Goal: Information Seeking & Learning: Compare options

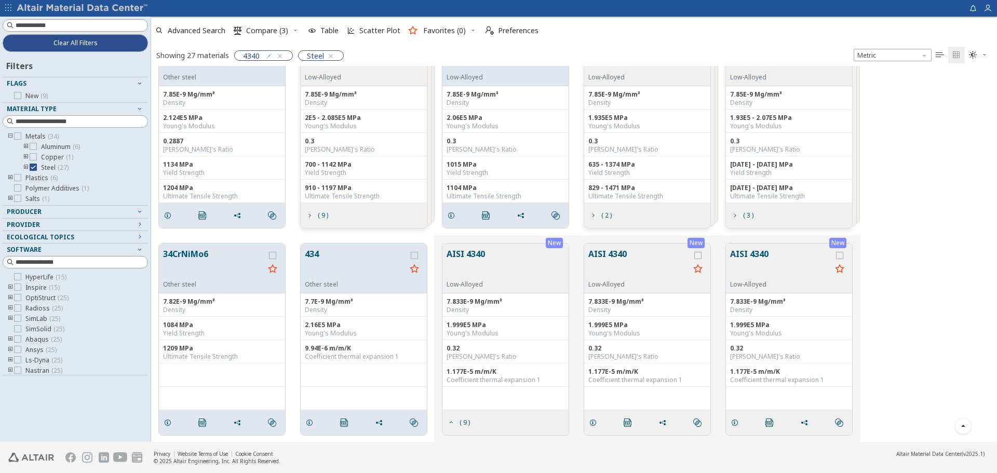
scroll to position [89, 0]
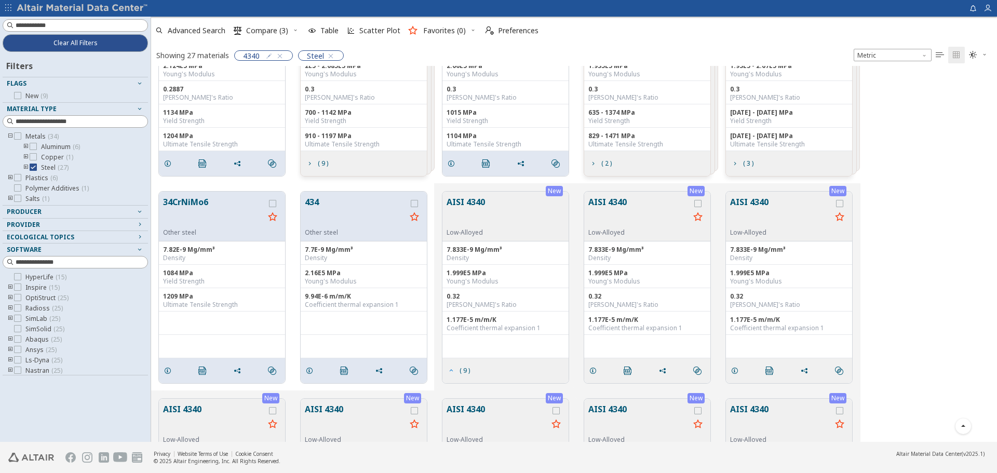
click at [449, 370] on icon "grid" at bounding box center [451, 371] width 8 height 8
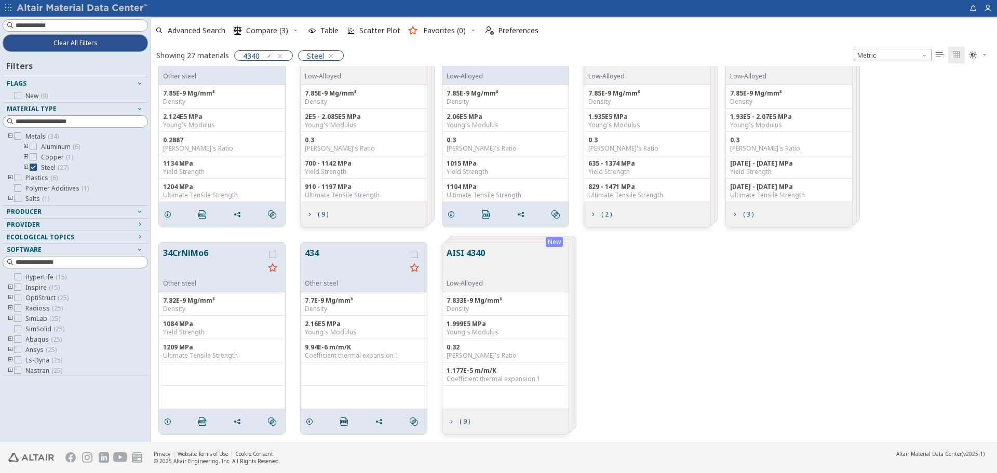
click at [450, 421] on icon "grid" at bounding box center [451, 422] width 8 height 8
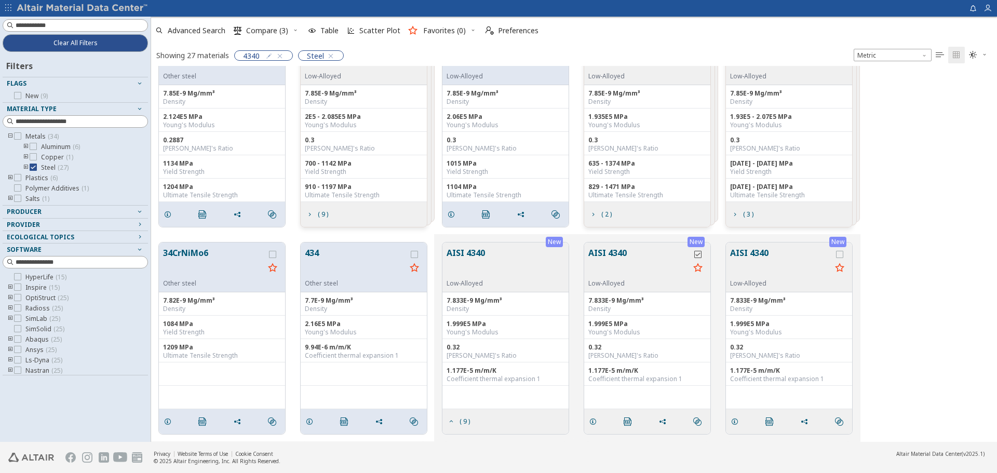
click at [700, 257] on icon "grid" at bounding box center [697, 254] width 7 height 7
click at [843, 250] on div "grid" at bounding box center [840, 267] width 17 height 41
click at [843, 251] on div "grid" at bounding box center [839, 254] width 7 height 7
click at [299, 30] on span "button" at bounding box center [295, 30] width 10 height 17
click at [285, 47] on span "Clear Selections" at bounding box center [282, 51] width 72 height 17
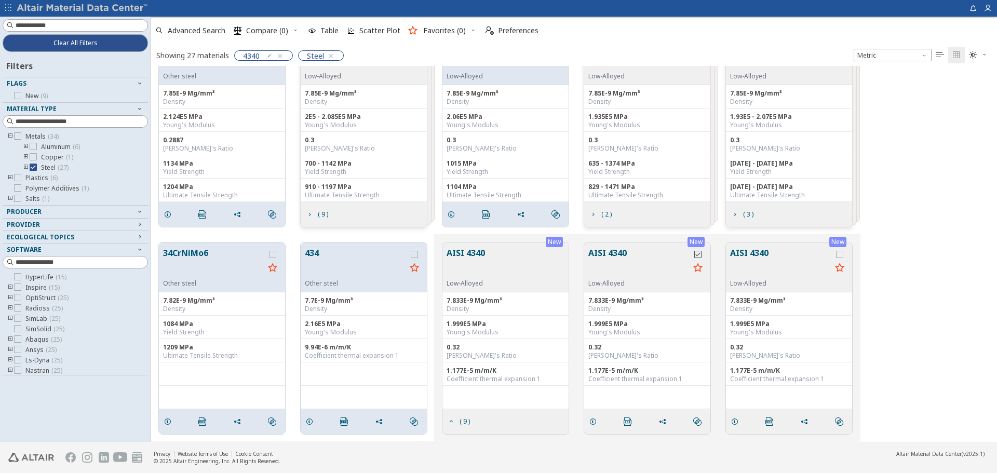
click at [700, 258] on div "grid" at bounding box center [698, 267] width 17 height 41
click at [700, 251] on div "grid" at bounding box center [697, 254] width 7 height 7
drag, startPoint x: 841, startPoint y: 254, endPoint x: 813, endPoint y: 253, distance: 28.1
click at [841, 254] on icon "grid" at bounding box center [839, 254] width 7 height 7
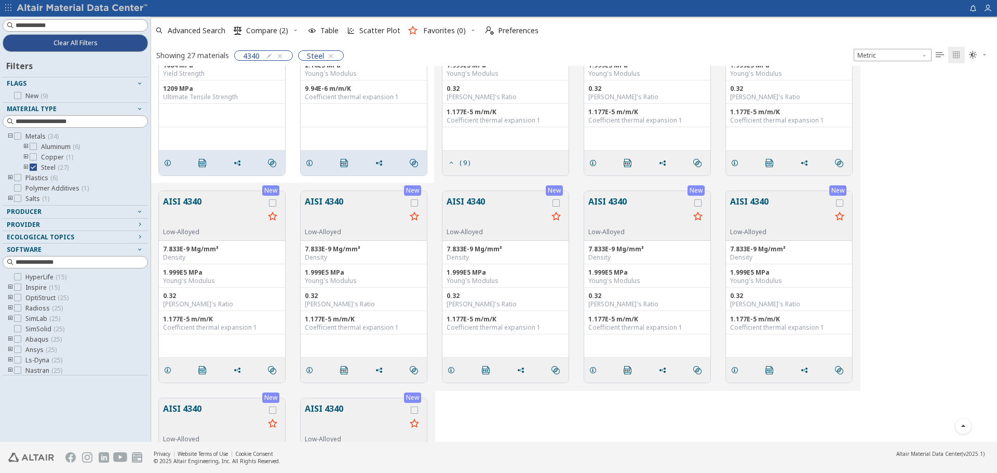
scroll to position [298, 0]
click at [270, 202] on icon "grid" at bounding box center [272, 201] width 7 height 7
click at [415, 204] on icon "grid" at bounding box center [414, 201] width 7 height 7
click at [558, 203] on icon "grid" at bounding box center [556, 201] width 7 height 7
click at [696, 203] on icon "grid" at bounding box center [697, 201] width 7 height 7
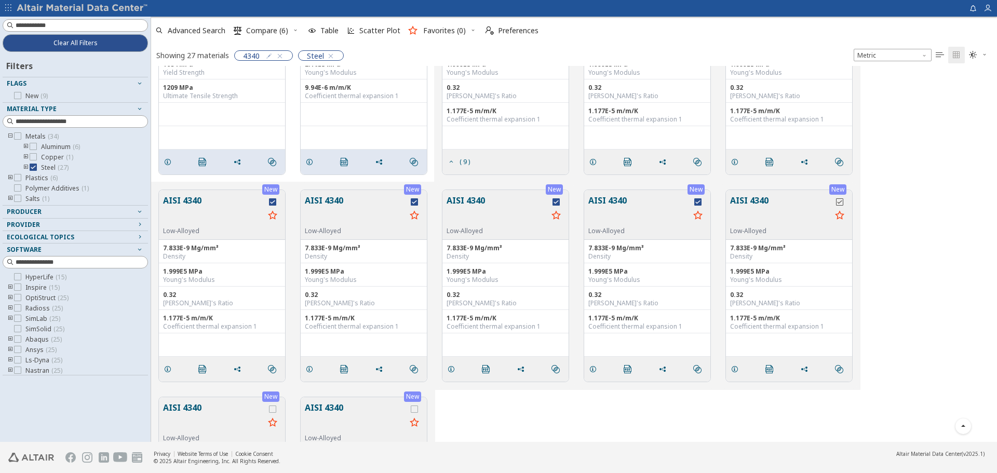
click at [838, 203] on icon "grid" at bounding box center [839, 201] width 7 height 7
click at [271, 410] on icon "grid" at bounding box center [272, 409] width 7 height 7
click at [413, 406] on icon "grid" at bounding box center [414, 409] width 7 height 7
click at [267, 33] on span "Compare (9)" at bounding box center [267, 30] width 42 height 7
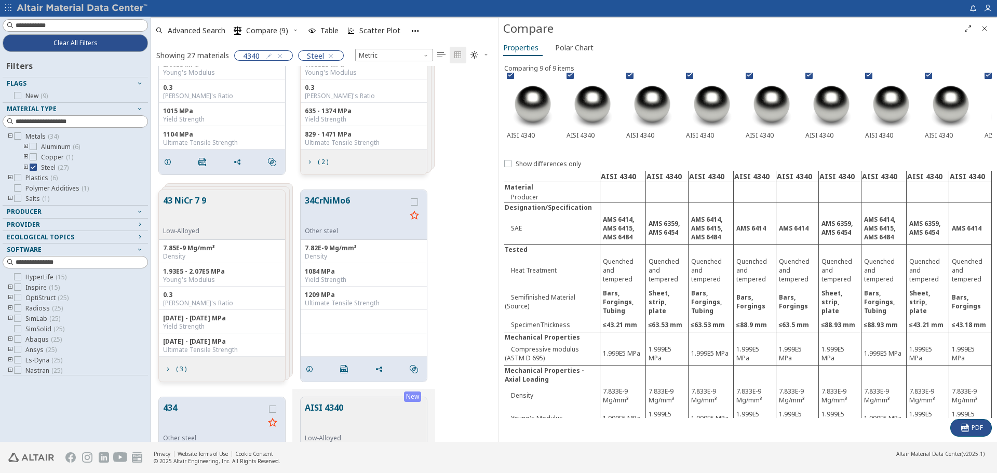
scroll to position [0, 0]
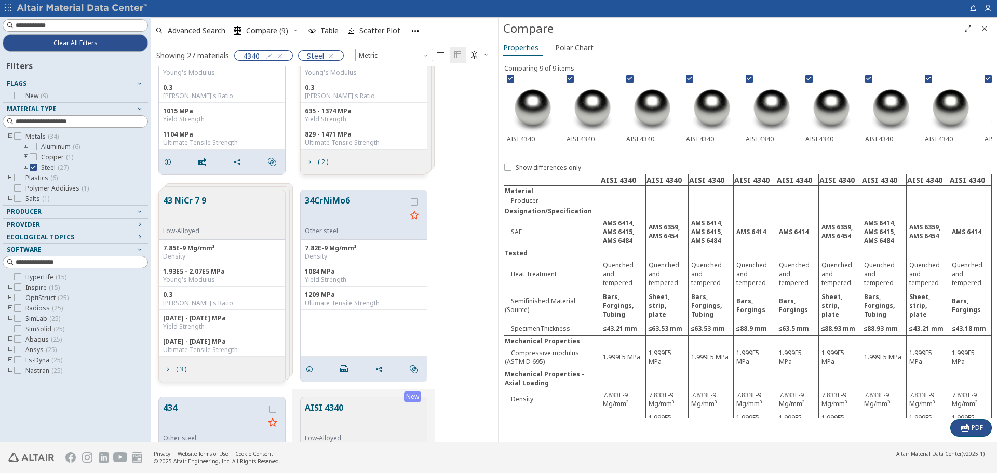
click at [966, 298] on td "Bars, Forgings" at bounding box center [970, 306] width 43 height 32
click at [551, 49] on button "Polar Chart" at bounding box center [576, 47] width 50 height 17
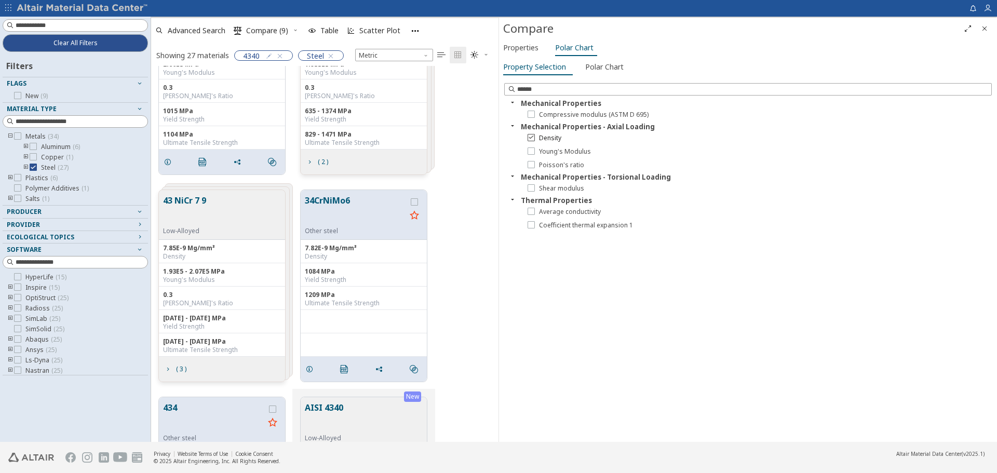
click at [534, 138] on icon at bounding box center [531, 136] width 7 height 7
click at [534, 141] on div at bounding box center [531, 137] width 7 height 7
click at [531, 152] on icon at bounding box center [531, 150] width 7 height 7
click at [532, 190] on icon at bounding box center [531, 187] width 7 height 7
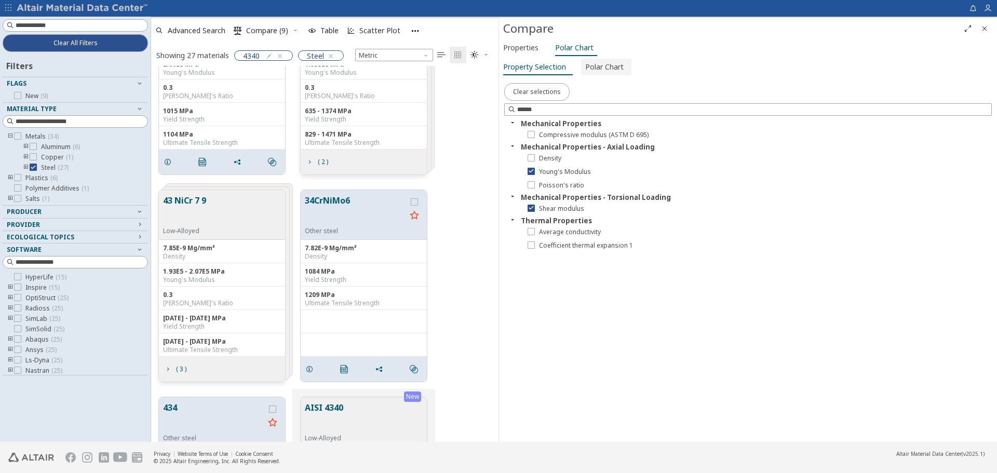
click at [597, 71] on span "Polar Chart" at bounding box center [604, 67] width 38 height 17
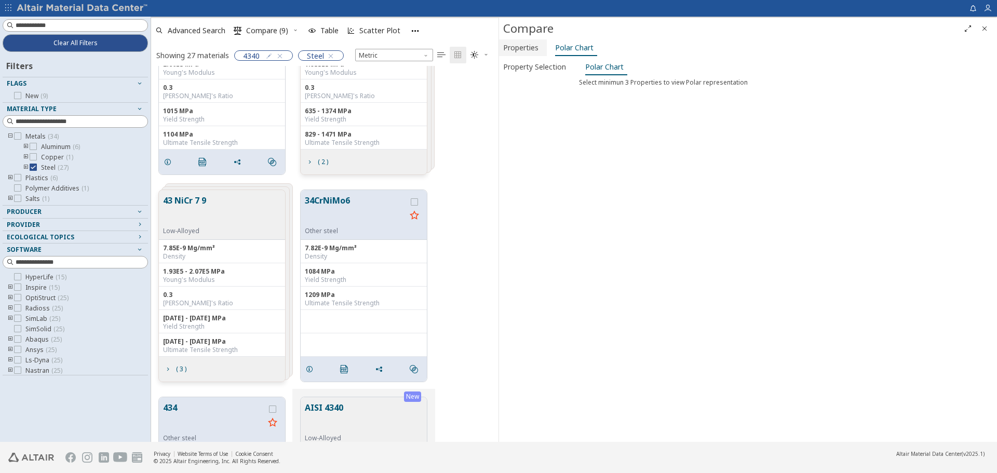
click at [537, 49] on span "Properties" at bounding box center [520, 47] width 35 height 17
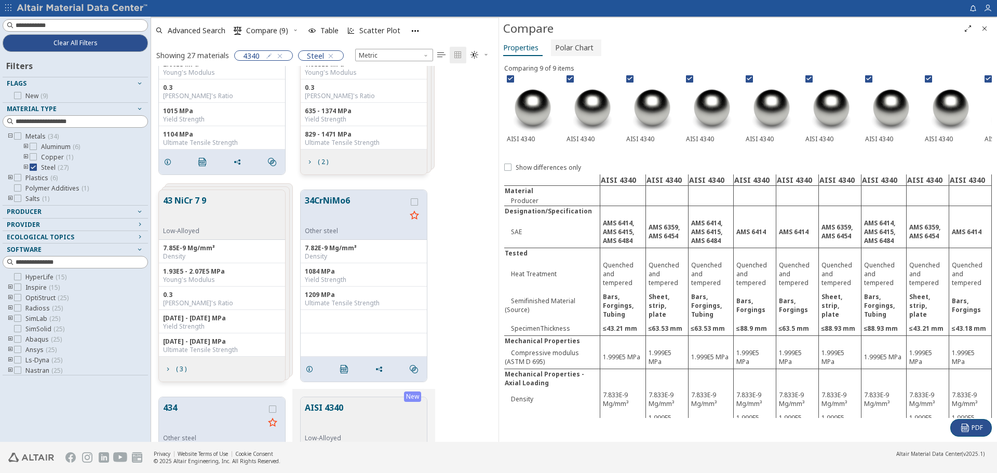
click at [555, 50] on span "Polar Chart" at bounding box center [574, 47] width 38 height 17
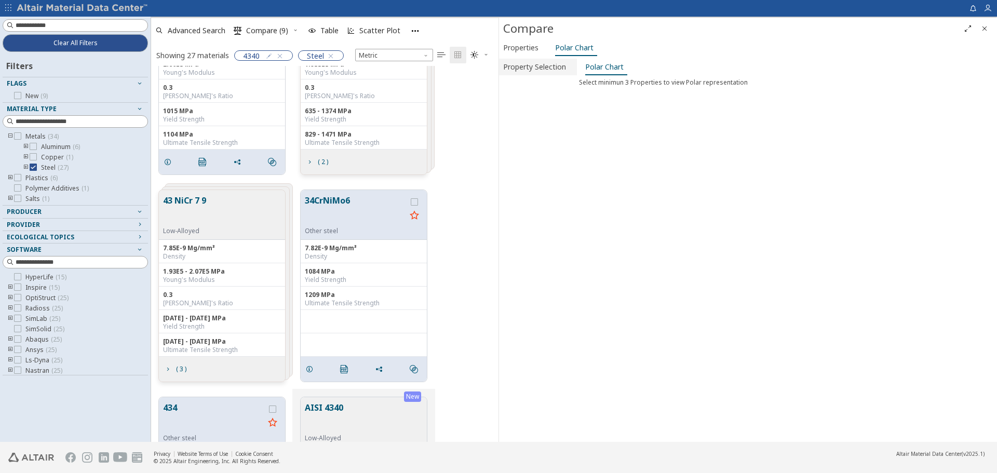
click at [551, 69] on span "Property Selection" at bounding box center [534, 67] width 63 height 17
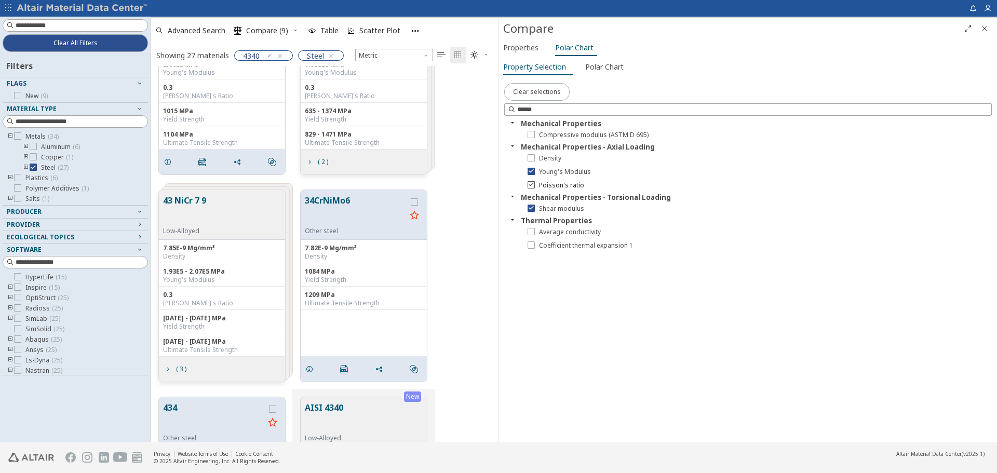
click at [532, 184] on icon at bounding box center [531, 184] width 7 height 7
click at [533, 152] on div "Density" at bounding box center [758, 159] width 467 height 14
click at [533, 153] on div "Density" at bounding box center [758, 159] width 467 height 14
click at [533, 157] on icon at bounding box center [531, 157] width 7 height 7
click at [534, 134] on icon at bounding box center [531, 133] width 7 height 7
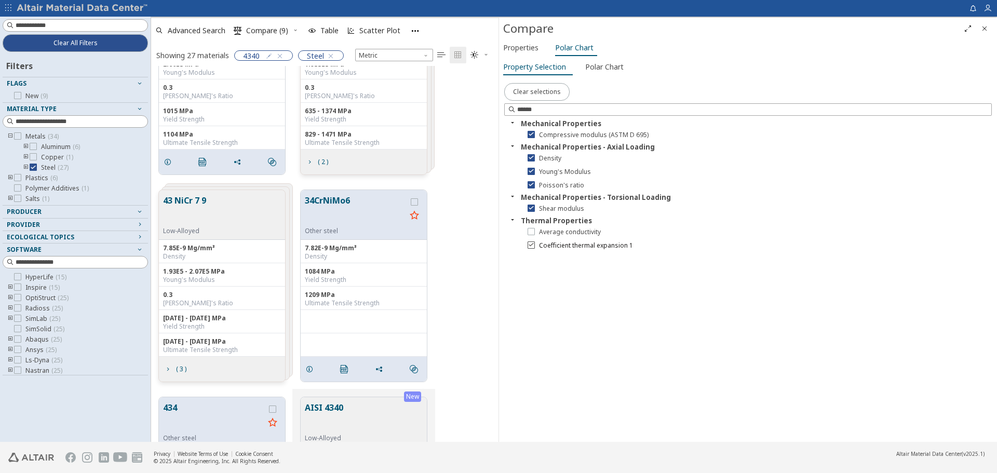
drag, startPoint x: 534, startPoint y: 230, endPoint x: 534, endPoint y: 247, distance: 17.7
click at [534, 230] on div at bounding box center [531, 231] width 7 height 7
click at [534, 248] on div at bounding box center [531, 245] width 7 height 7
click at [826, 368] on div "Mechanical Properties Compressive modulus (ASTM D 695) Mechanical Properties - …" at bounding box center [748, 280] width 488 height 324
click at [596, 69] on span "Polar Chart" at bounding box center [604, 67] width 38 height 17
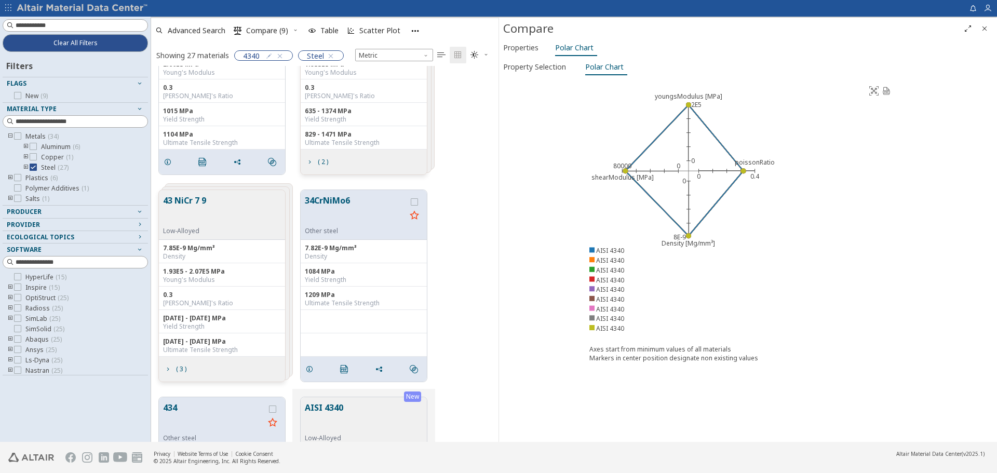
drag, startPoint x: 649, startPoint y: 170, endPoint x: 694, endPoint y: 152, distance: 48.2
click at [694, 152] on polygon at bounding box center [684, 170] width 118 height 131
drag, startPoint x: 704, startPoint y: 164, endPoint x: 715, endPoint y: 132, distance: 33.0
click at [715, 132] on icon "youngsModulus [MPa] 0 2E5 poissonRatio 0 0.4 Density [Mg/mm³] 0 8E-9 shearModul…" at bounding box center [742, 213] width 326 height 260
click at [703, 178] on polygon at bounding box center [684, 170] width 118 height 131
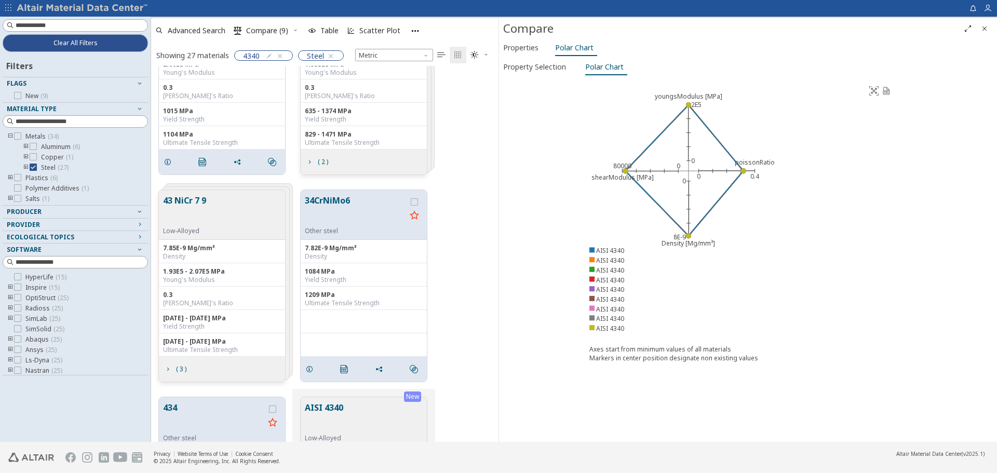
click at [761, 220] on icon "youngsModulus [MPa] 0 2E5 poissonRatio 0 0.4 Density [Mg/mm³] 0 8E-9 shearModul…" at bounding box center [742, 213] width 326 height 260
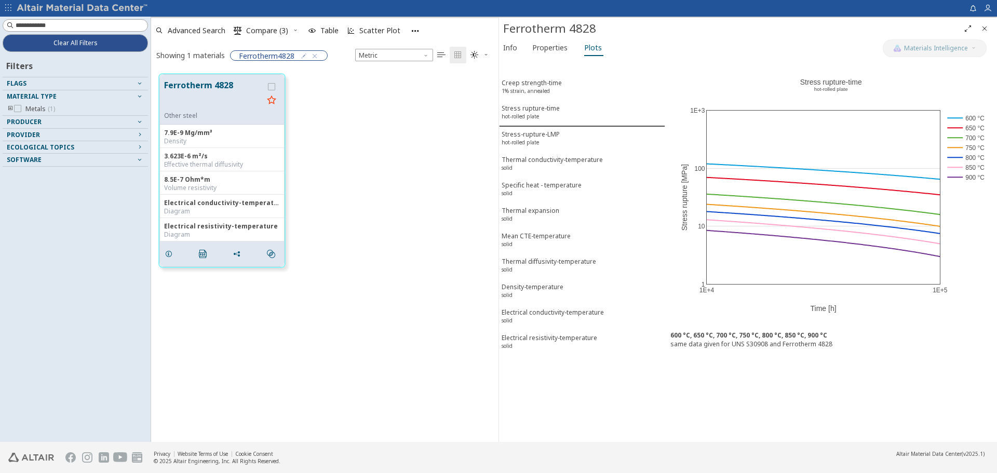
scroll to position [368, 340]
click at [543, 49] on span "Properties" at bounding box center [549, 47] width 35 height 17
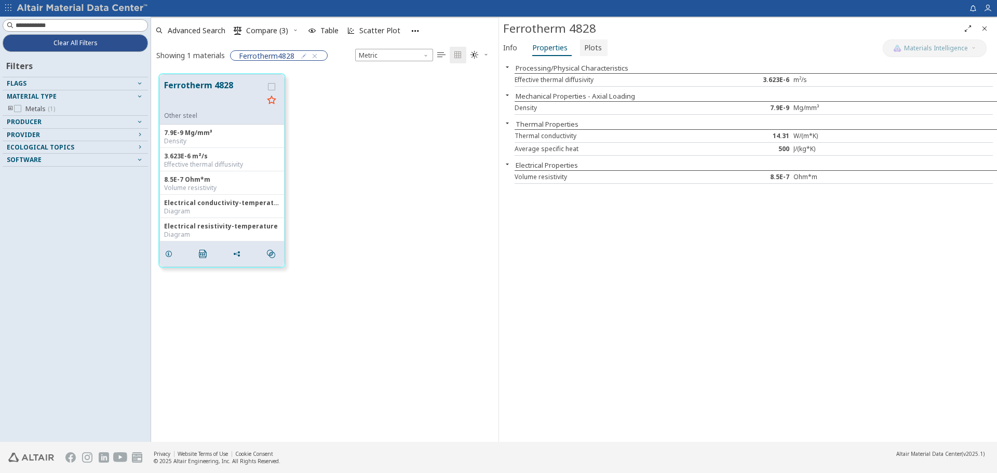
click at [591, 51] on span "Plots" at bounding box center [593, 47] width 18 height 17
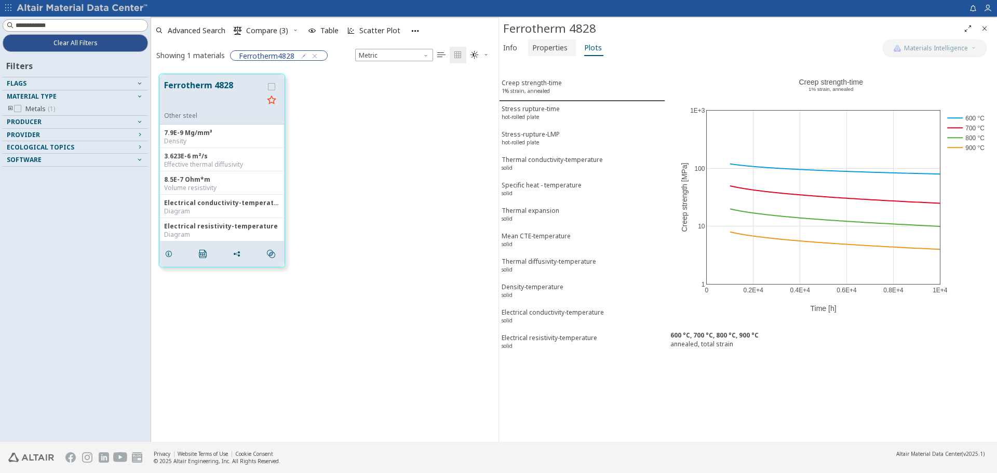
click at [535, 52] on span "Properties" at bounding box center [549, 47] width 35 height 17
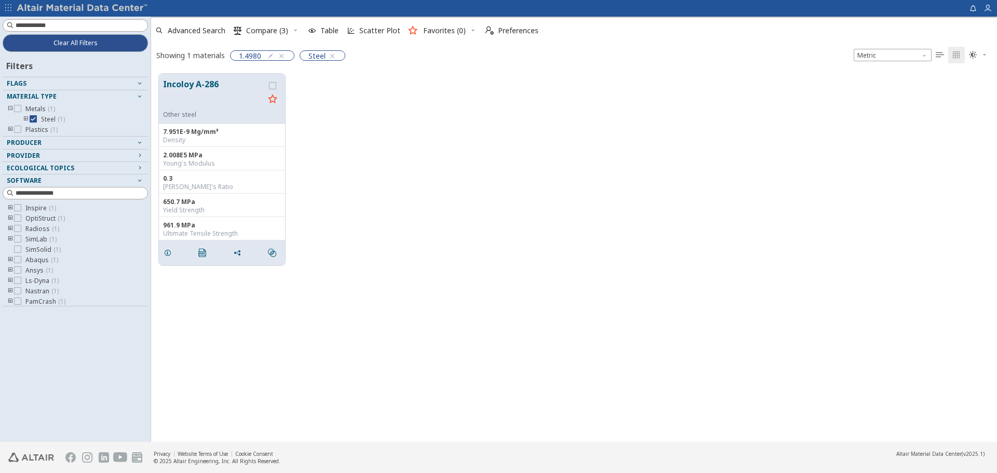
scroll to position [369, 838]
